Goal: Task Accomplishment & Management: Complete application form

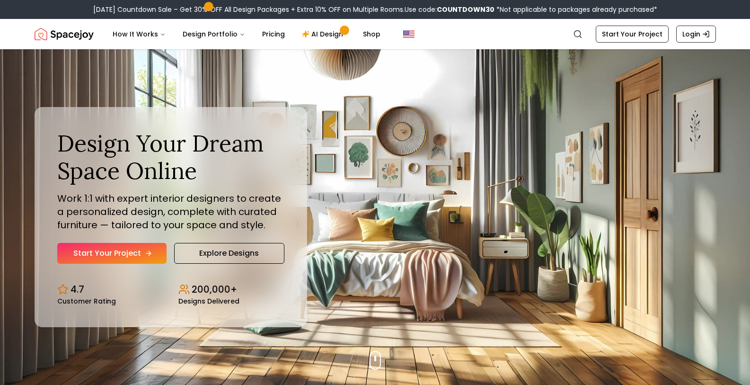
click at [150, 254] on icon "Hero section" at bounding box center [149, 254] width 8 height 8
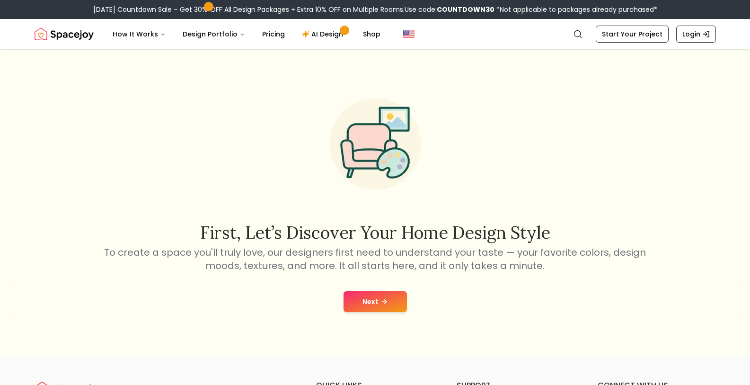
click at [395, 310] on button "Next" at bounding box center [375, 301] width 63 height 21
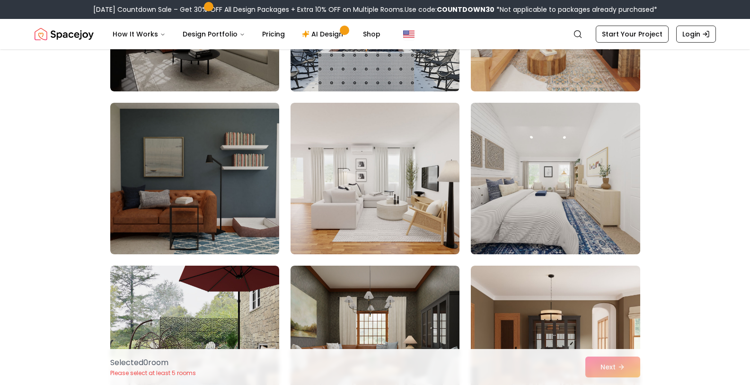
scroll to position [237, 0]
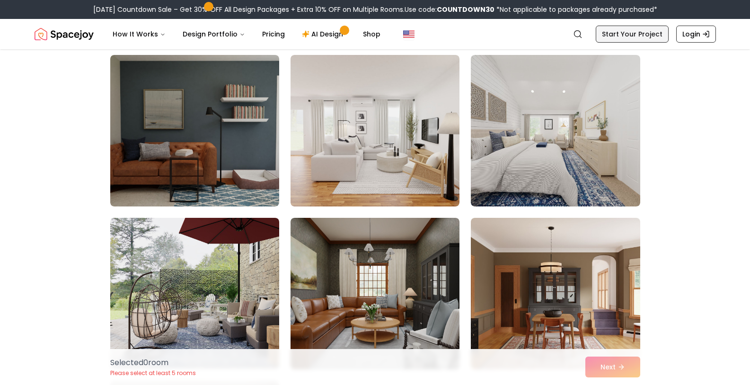
click at [609, 33] on link "Start Your Project" at bounding box center [632, 34] width 73 height 17
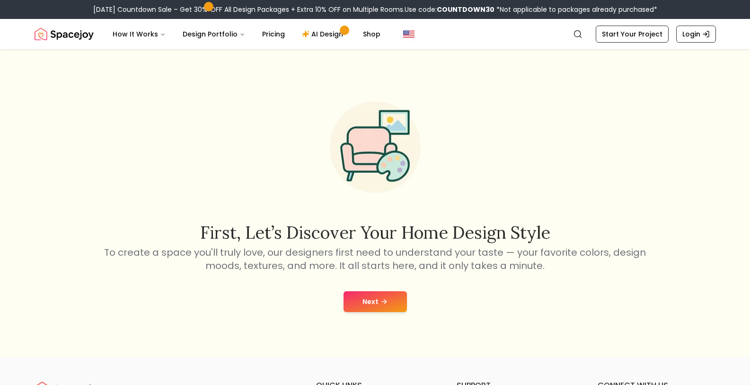
click at [384, 303] on icon at bounding box center [385, 302] width 8 height 8
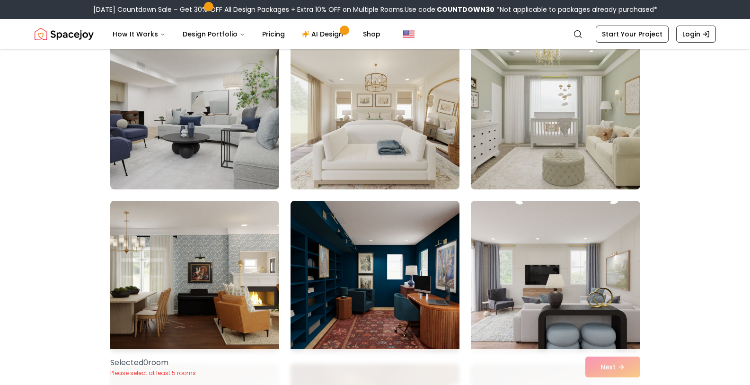
scroll to position [1515, 0]
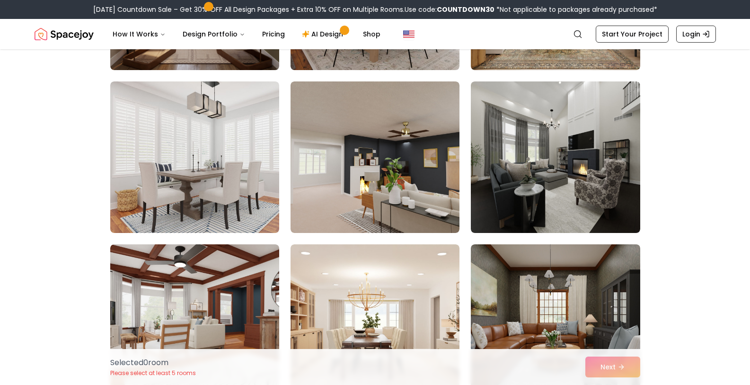
scroll to position [1847, 0]
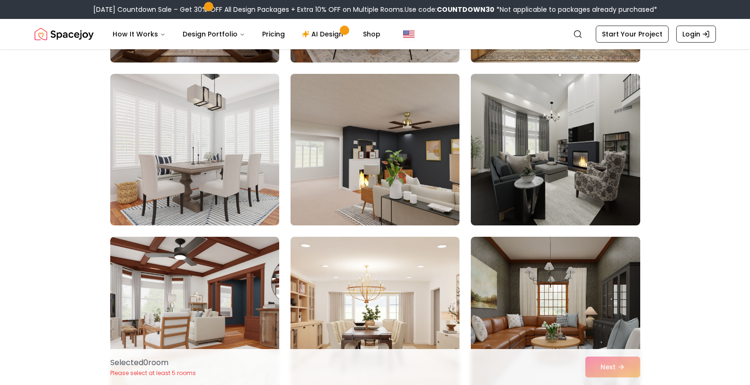
click at [389, 202] on img at bounding box center [375, 149] width 178 height 159
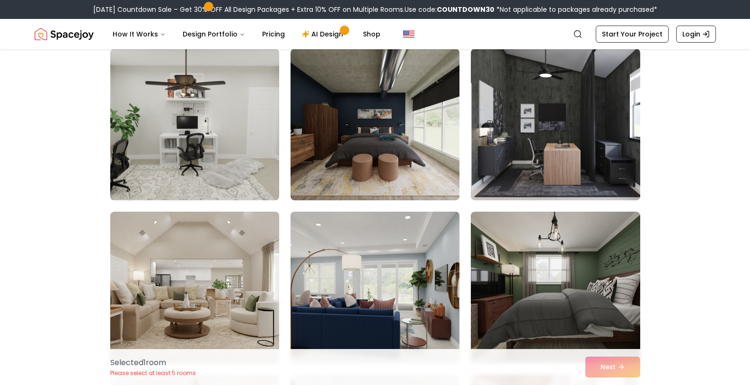
scroll to position [2509, 0]
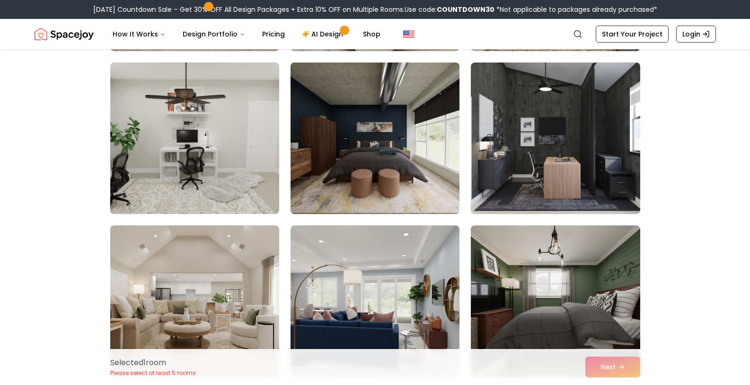
click at [355, 193] on img at bounding box center [375, 138] width 178 height 159
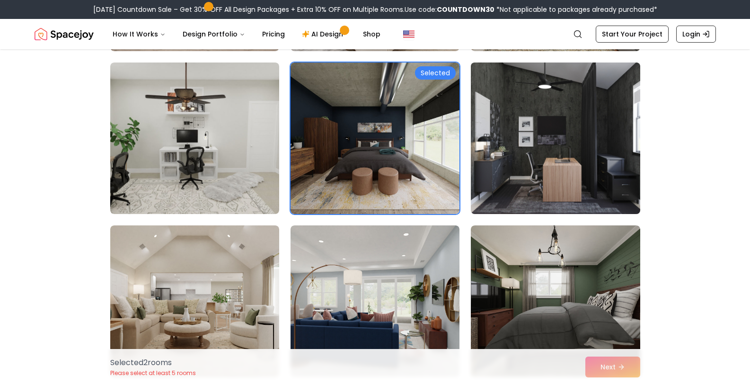
click at [524, 190] on img at bounding box center [556, 138] width 178 height 159
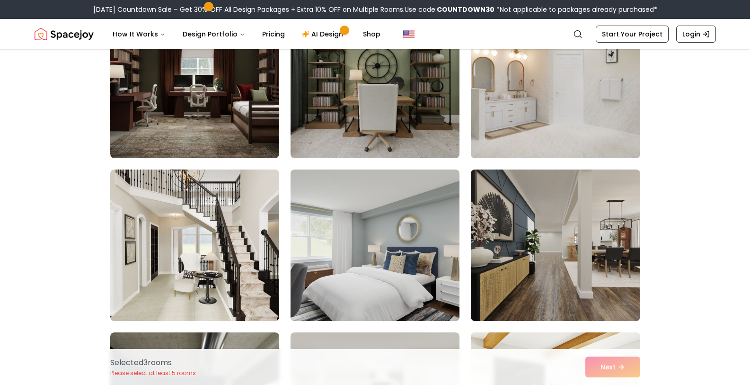
scroll to position [3267, 0]
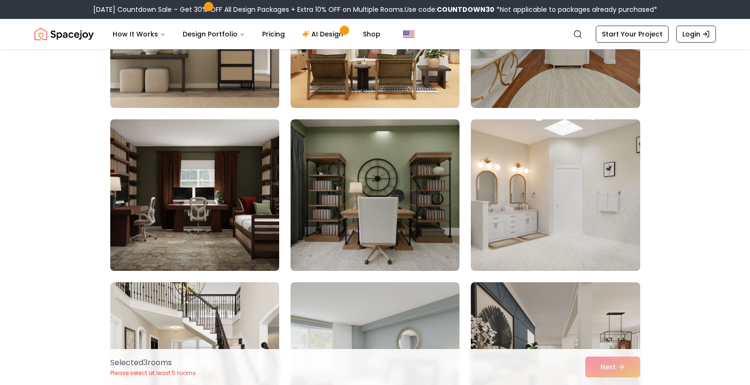
click at [189, 208] on img at bounding box center [195, 195] width 178 height 159
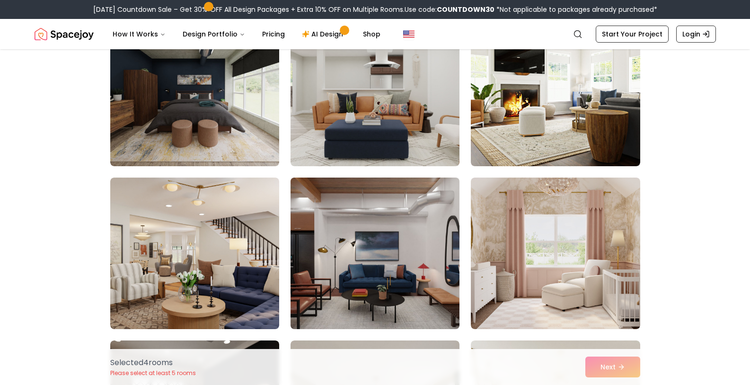
scroll to position [3693, 0]
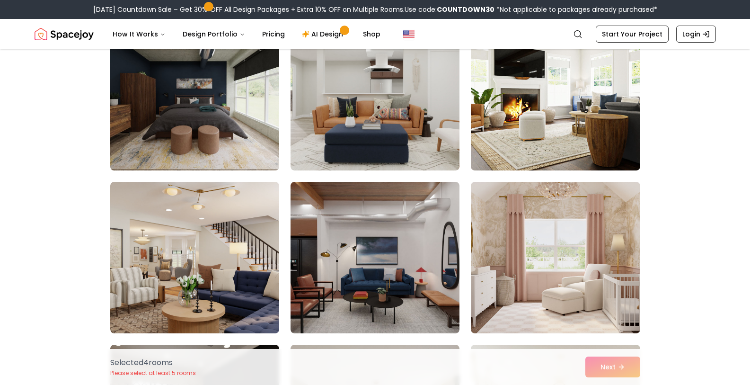
click at [214, 134] on img at bounding box center [195, 94] width 178 height 159
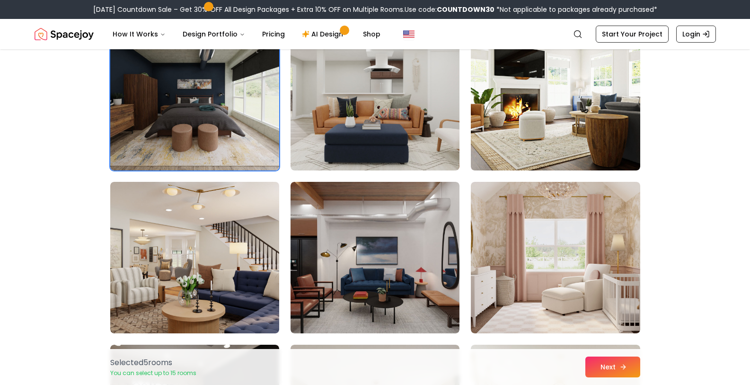
click at [601, 359] on button "Next" at bounding box center [613, 367] width 55 height 21
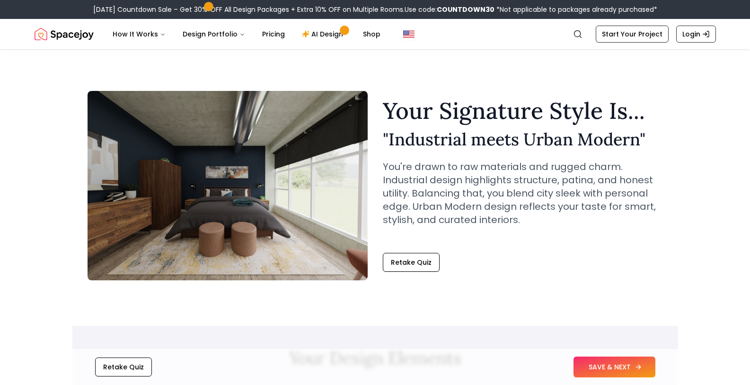
click at [601, 361] on button "SAVE & NEXT" at bounding box center [615, 367] width 82 height 21
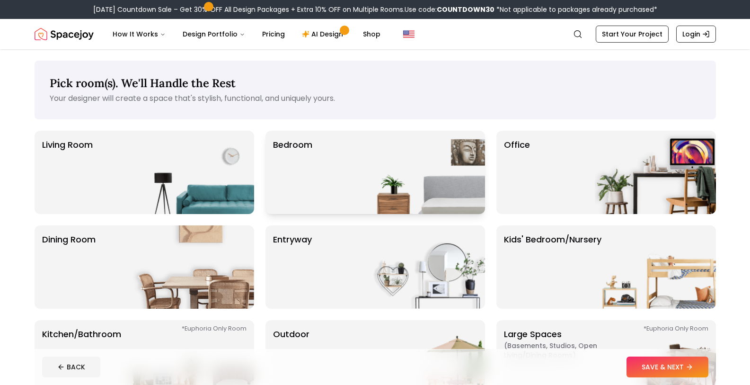
click at [345, 178] on div "Bedroom" at bounding box center [376, 172] width 220 height 83
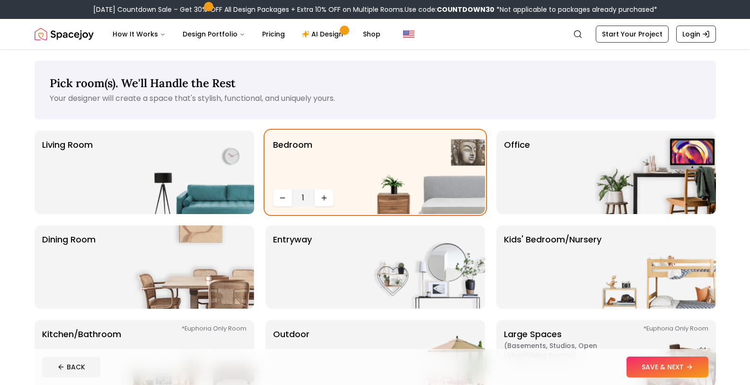
click at [692, 368] on icon at bounding box center [690, 367] width 8 height 8
